Goal: Communication & Community: Connect with others

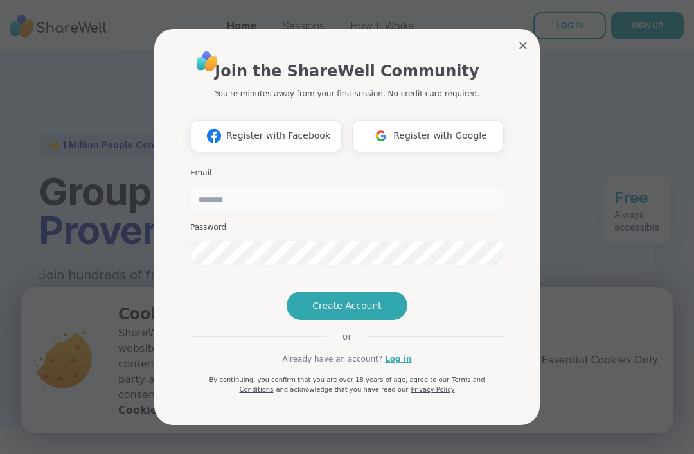
click at [478, 205] on input "email" at bounding box center [346, 199] width 313 height 26
click at [380, 320] on button "Create Account" at bounding box center [346, 306] width 121 height 28
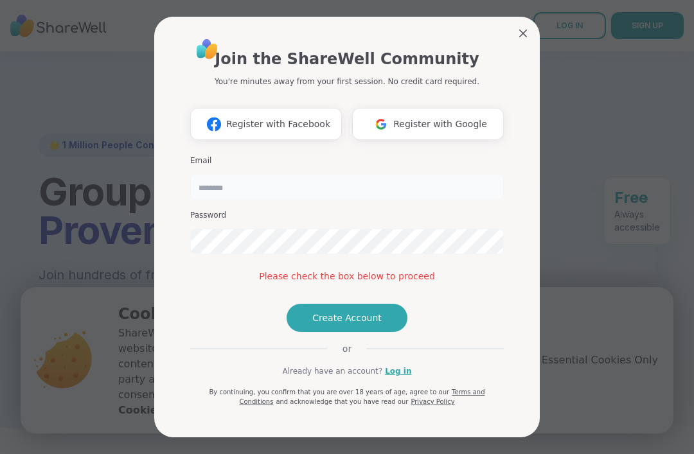
click at [423, 175] on input "email" at bounding box center [346, 187] width 313 height 26
type input "**********"
click at [529, 31] on div "**********" at bounding box center [346, 227] width 385 height 421
click at [390, 377] on link "Log in" at bounding box center [398, 371] width 26 height 12
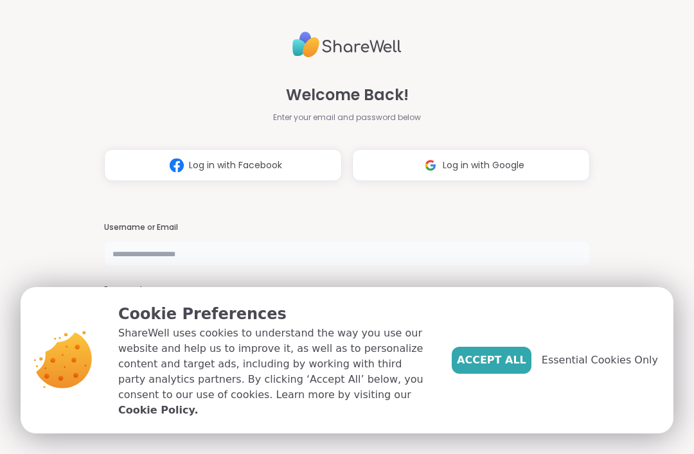
click at [428, 265] on input "text" at bounding box center [347, 254] width 486 height 26
type input "**********"
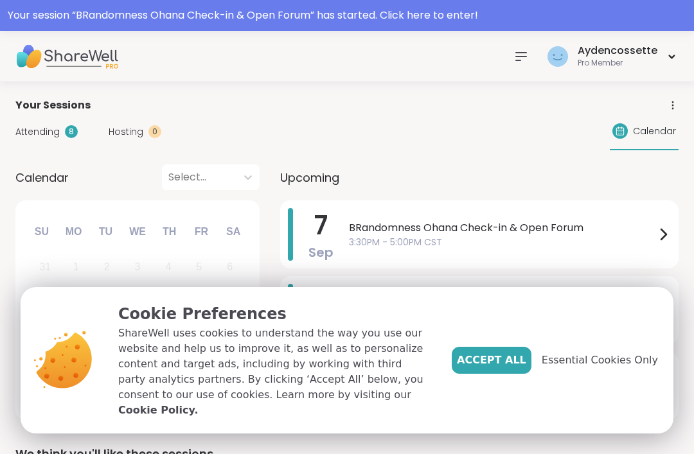
click at [513, 368] on span "Accept All" at bounding box center [491, 360] width 69 height 15
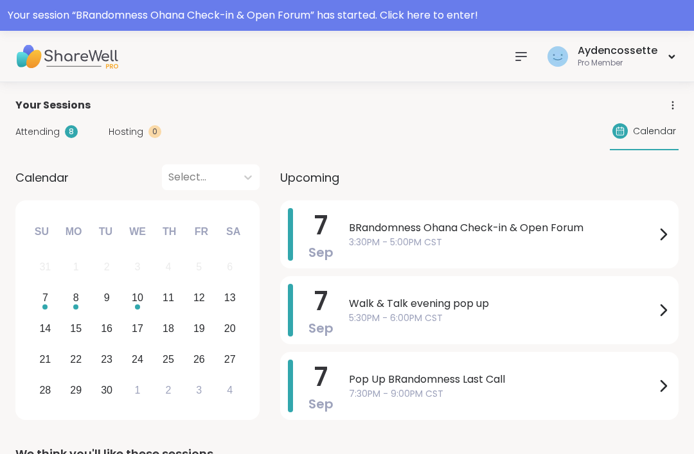
click at [517, 63] on icon at bounding box center [520, 56] width 15 height 15
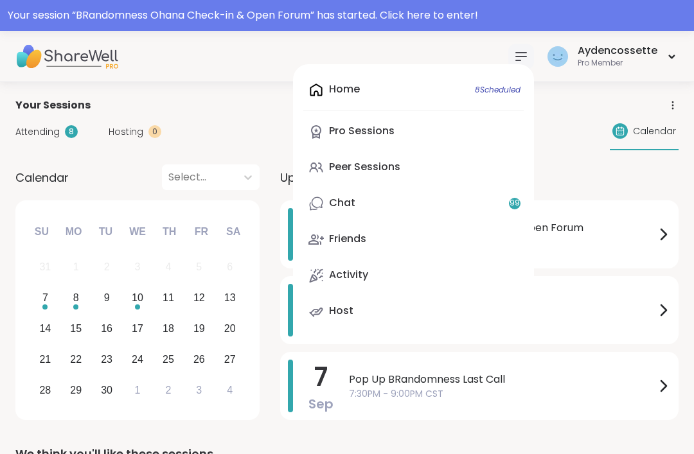
click at [484, 202] on link "Chat 99" at bounding box center [413, 203] width 220 height 31
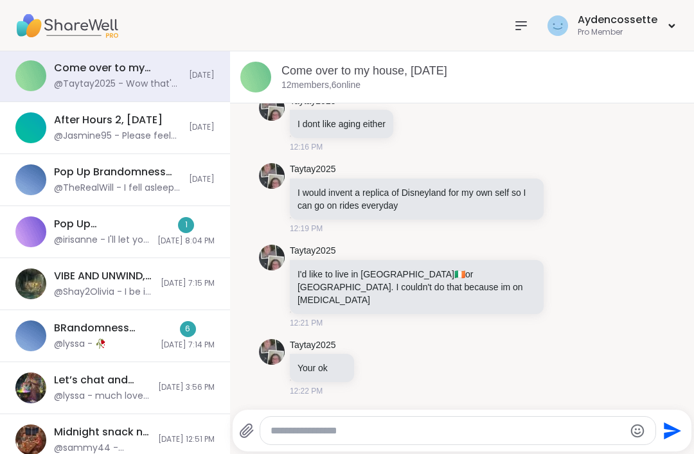
scroll to position [30, 0]
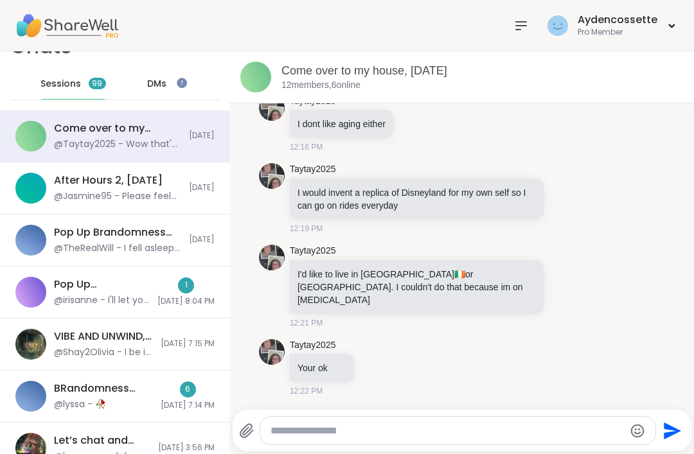
click at [158, 74] on div "DMs" at bounding box center [157, 84] width 63 height 31
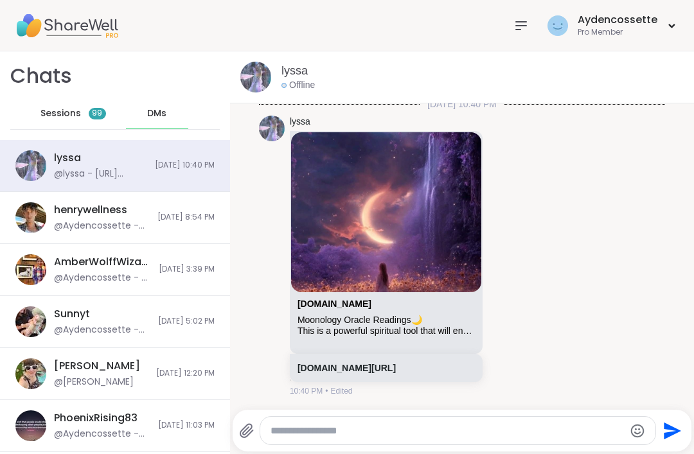
click at [529, 34] on div at bounding box center [521, 26] width 26 height 26
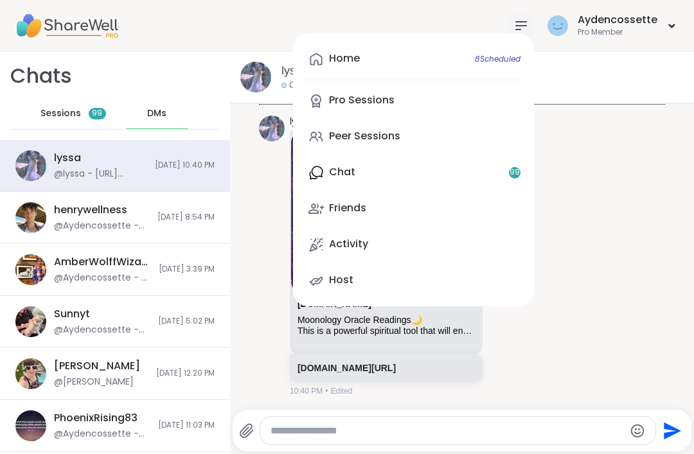
click at [523, 37] on div "Home 8 Scheduled Pro Sessions Peer Sessions Chat 99 Friends Activity Host" at bounding box center [413, 169] width 241 height 273
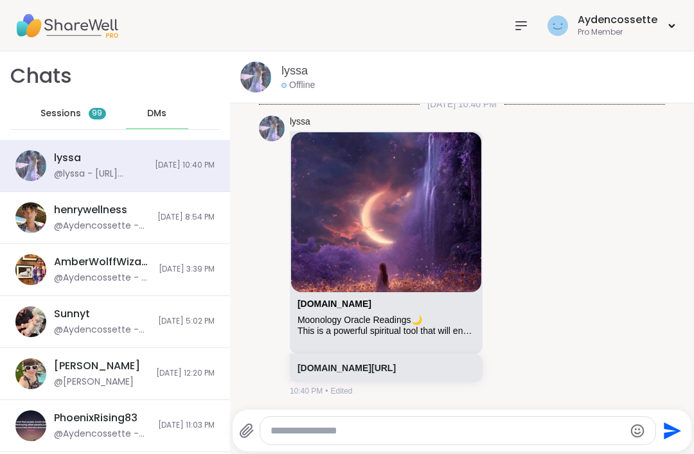
click at [76, 111] on span "Sessions" at bounding box center [60, 113] width 40 height 13
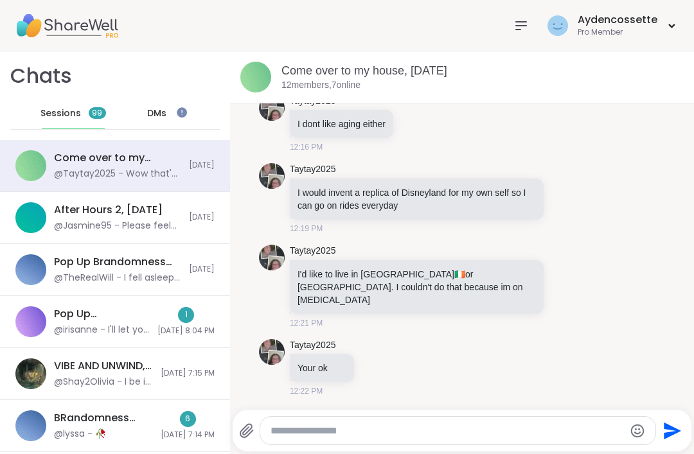
click at [63, 263] on div "Pop Up Brandomness Show and Tell, [DATE]" at bounding box center [117, 262] width 127 height 14
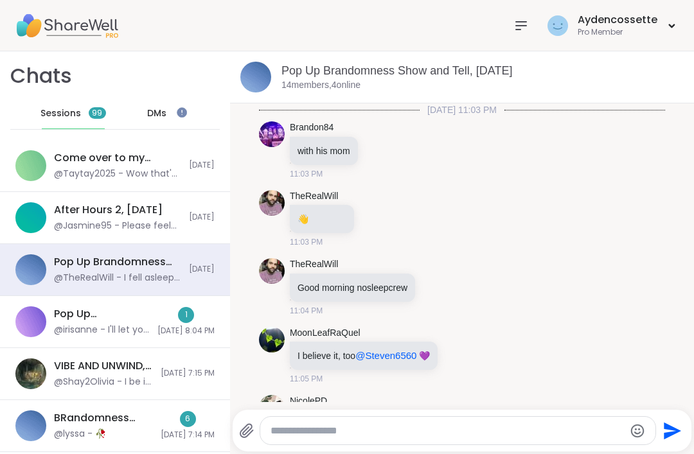
scroll to position [1407, 0]
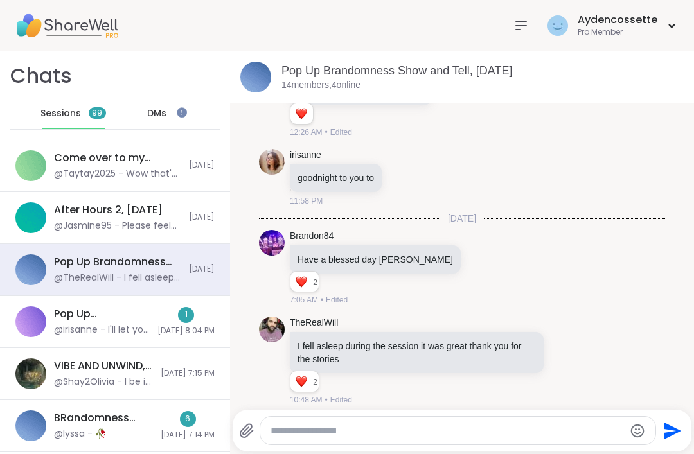
click at [88, 233] on div "After Hours 2, [DATE] @Jasmine95 - Please feel free to register! There's still …" at bounding box center [115, 218] width 230 height 52
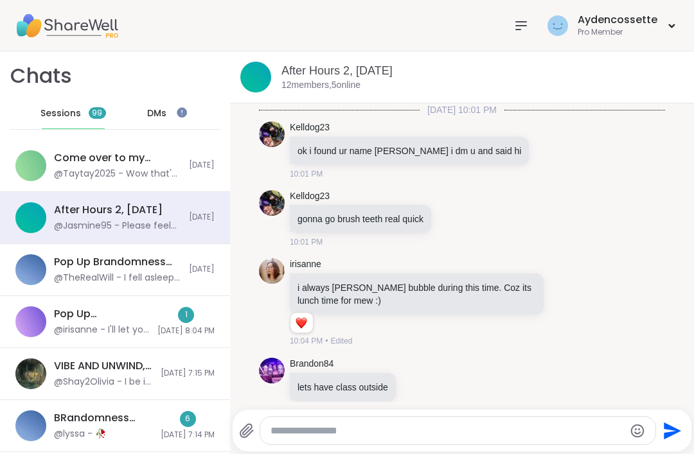
scroll to position [3132, 0]
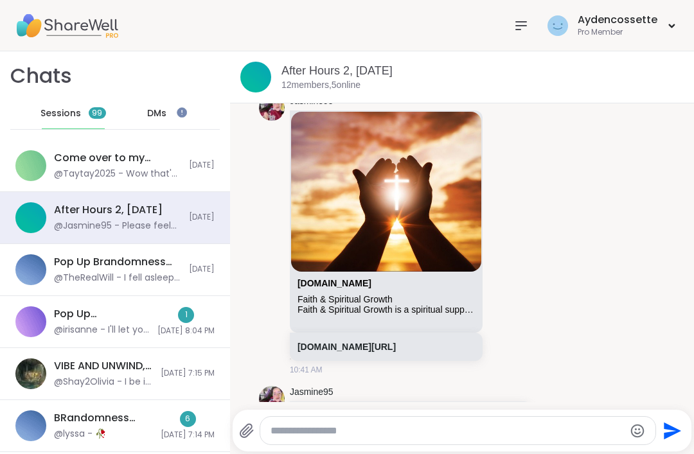
click at [71, 163] on div "Come over to my house, [DATE]" at bounding box center [117, 158] width 127 height 14
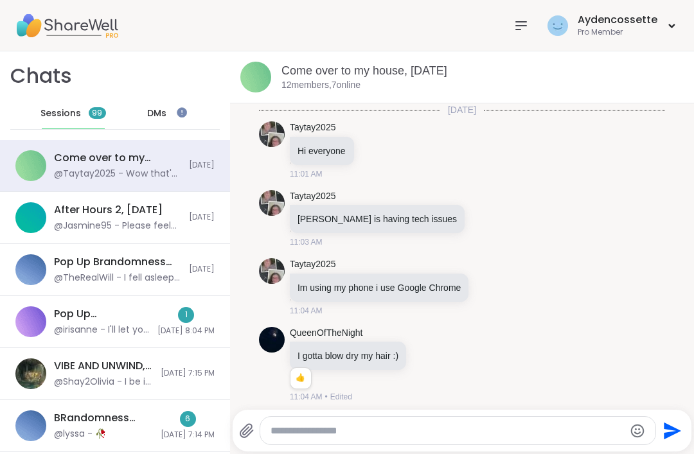
scroll to position [5059, 0]
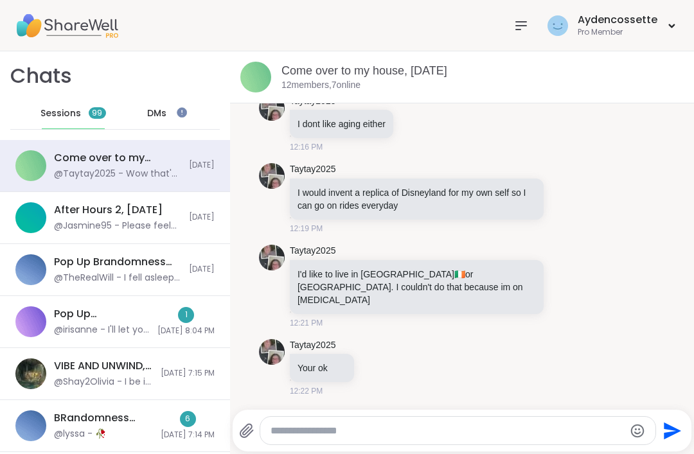
click at [541, 12] on div "Aydencossette Pro Member" at bounding box center [593, 25] width 170 height 30
click at [513, 23] on div at bounding box center [521, 26] width 26 height 26
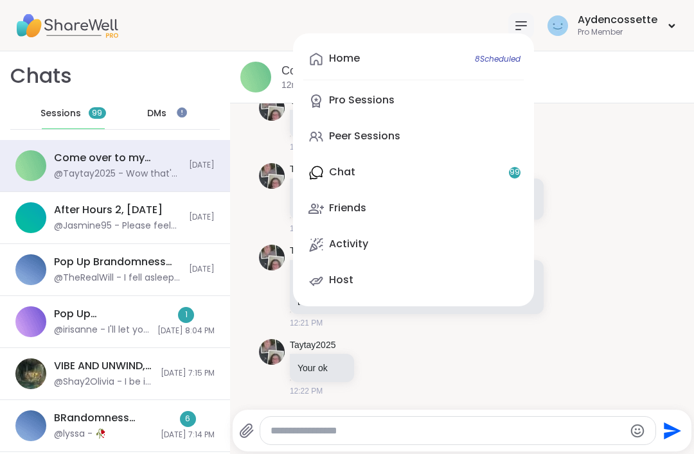
scroll to position [0, 0]
click at [484, 141] on link "Peer Sessions" at bounding box center [413, 136] width 220 height 31
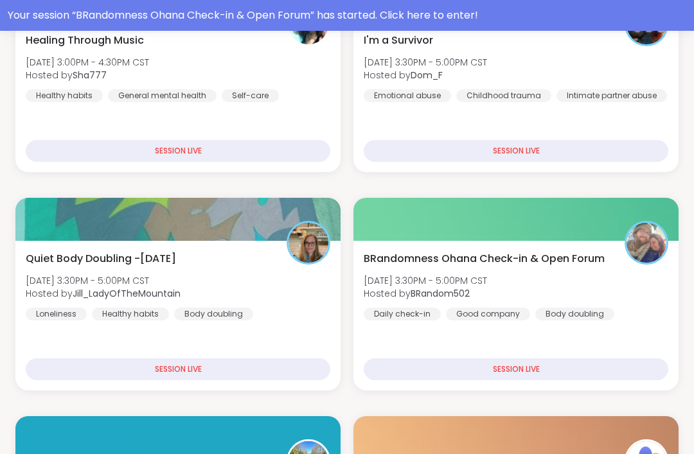
scroll to position [280, 0]
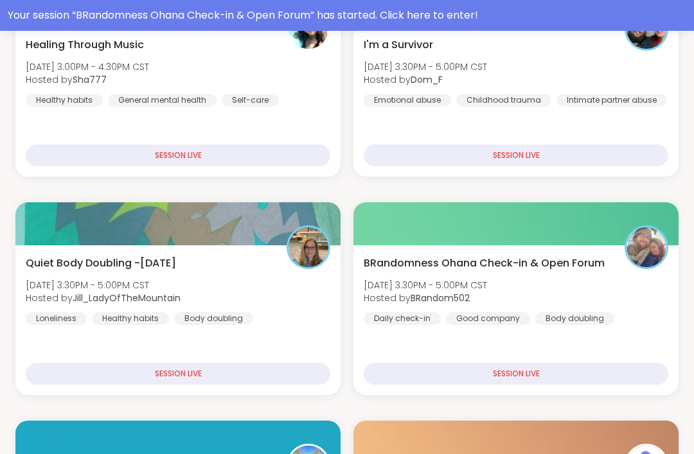
click at [575, 279] on div "BRandomness Ohana Check-in & Open Forum [DATE] 3:30PM - 5:00PM CST Hosted by BR…" at bounding box center [515, 290] width 304 height 69
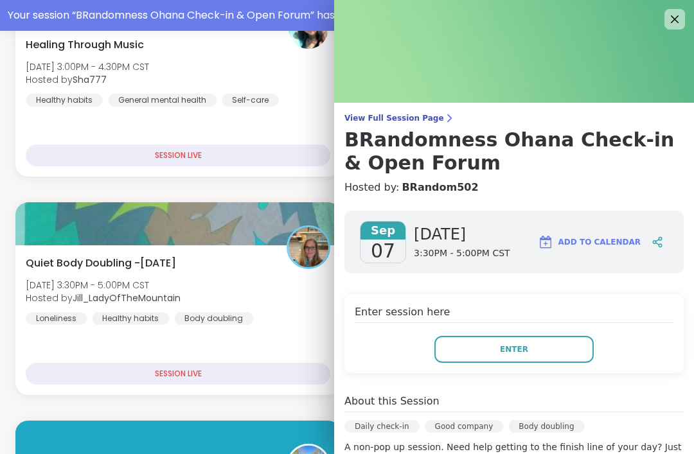
click at [433, 188] on link "BRandom502" at bounding box center [439, 187] width 76 height 15
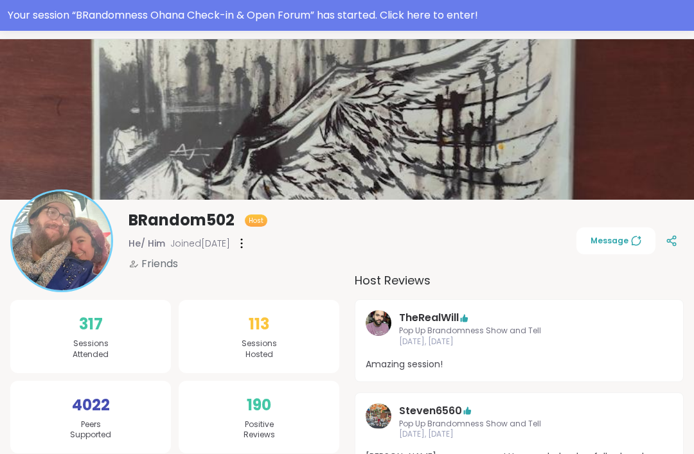
scroll to position [45, 0]
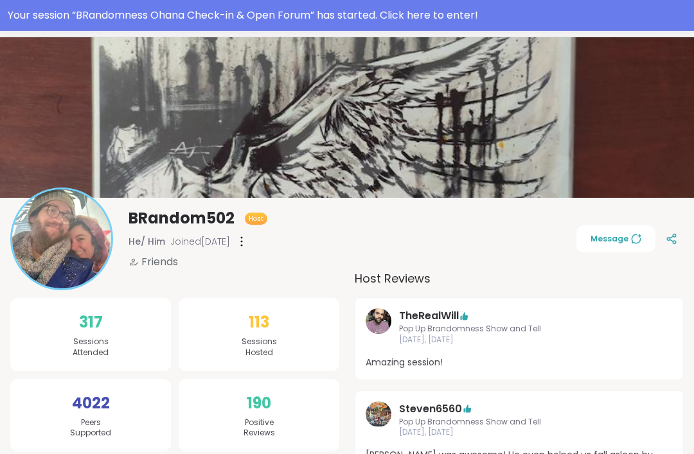
click at [620, 238] on span "Message" at bounding box center [615, 239] width 51 height 12
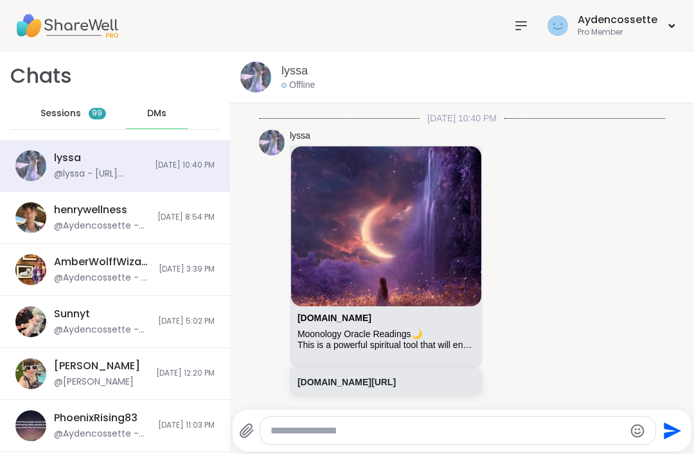
click at [522, 25] on icon at bounding box center [521, 26] width 10 height 8
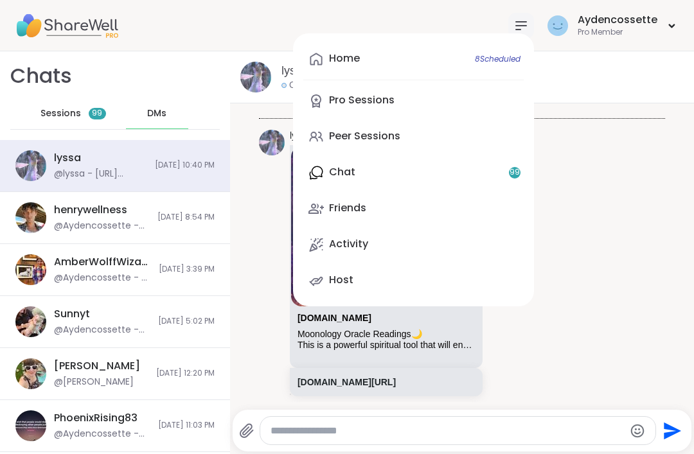
click at [430, 140] on link "Peer Sessions" at bounding box center [413, 136] width 220 height 31
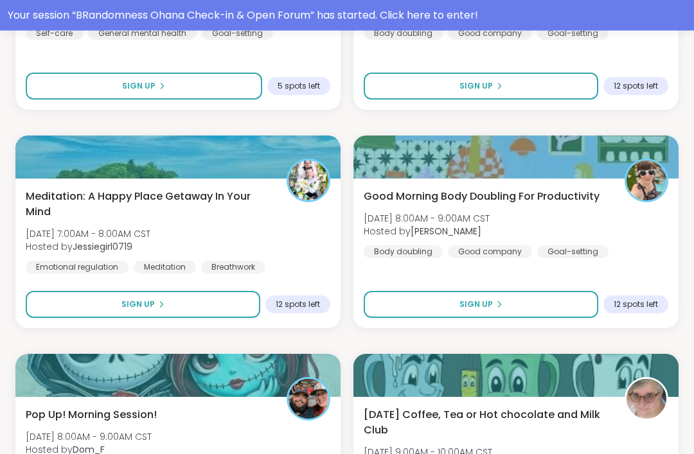
scroll to position [3507, 0]
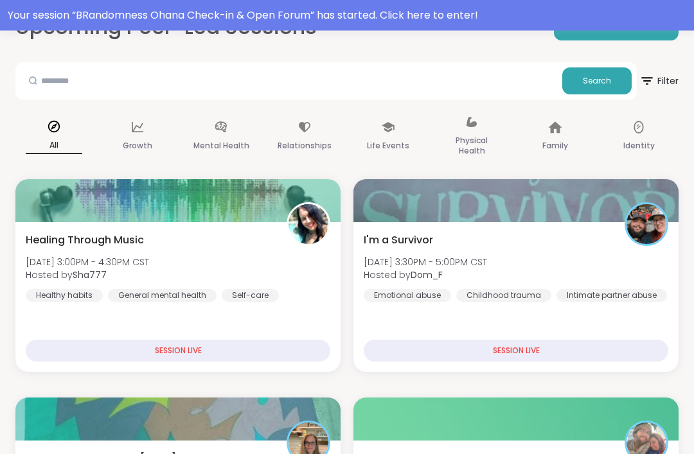
scroll to position [0, 0]
